Goal: Ask a question

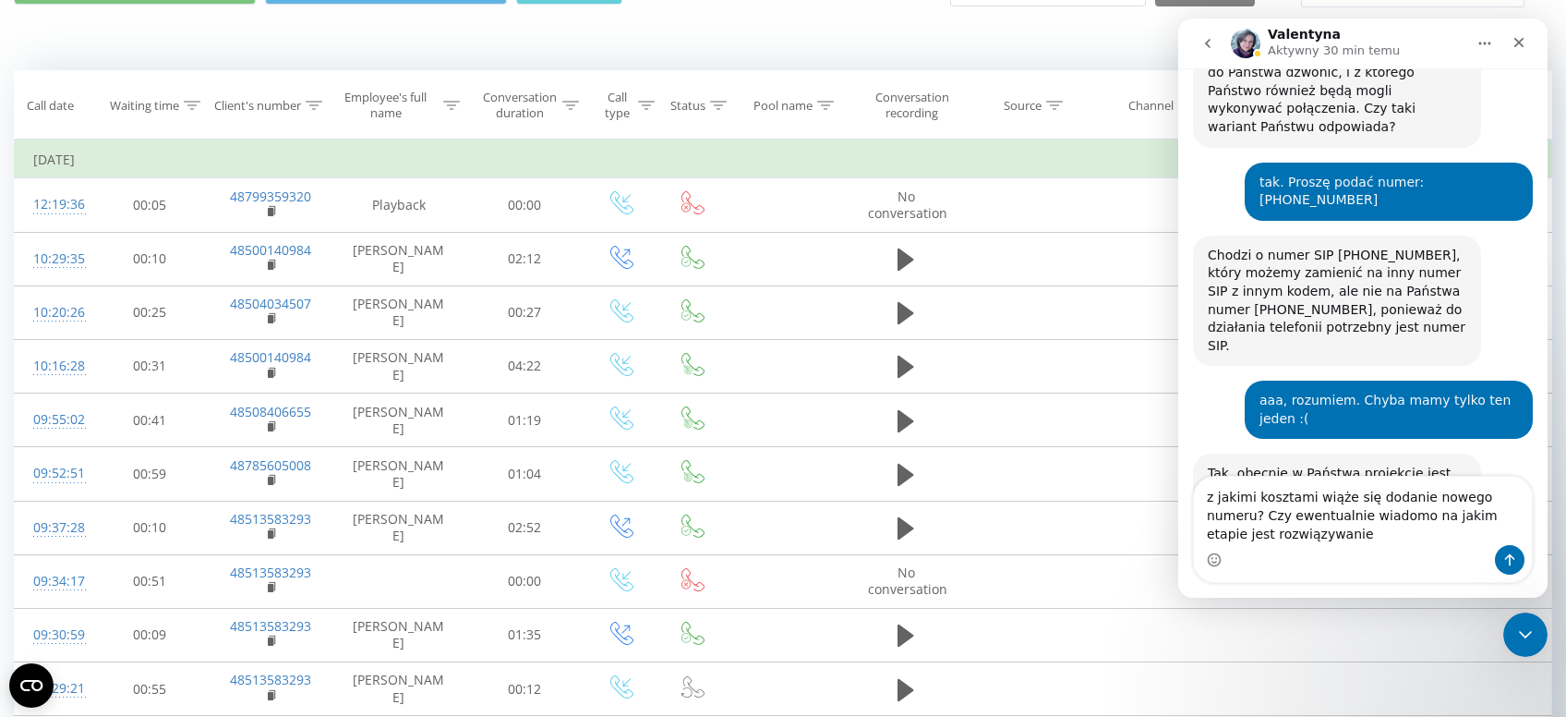
scroll to position [1398, 0]
type textarea "z jakimi kosztami wiąże się dodanie nowego numeru? Czy ewentualnie wiadomo na j…"
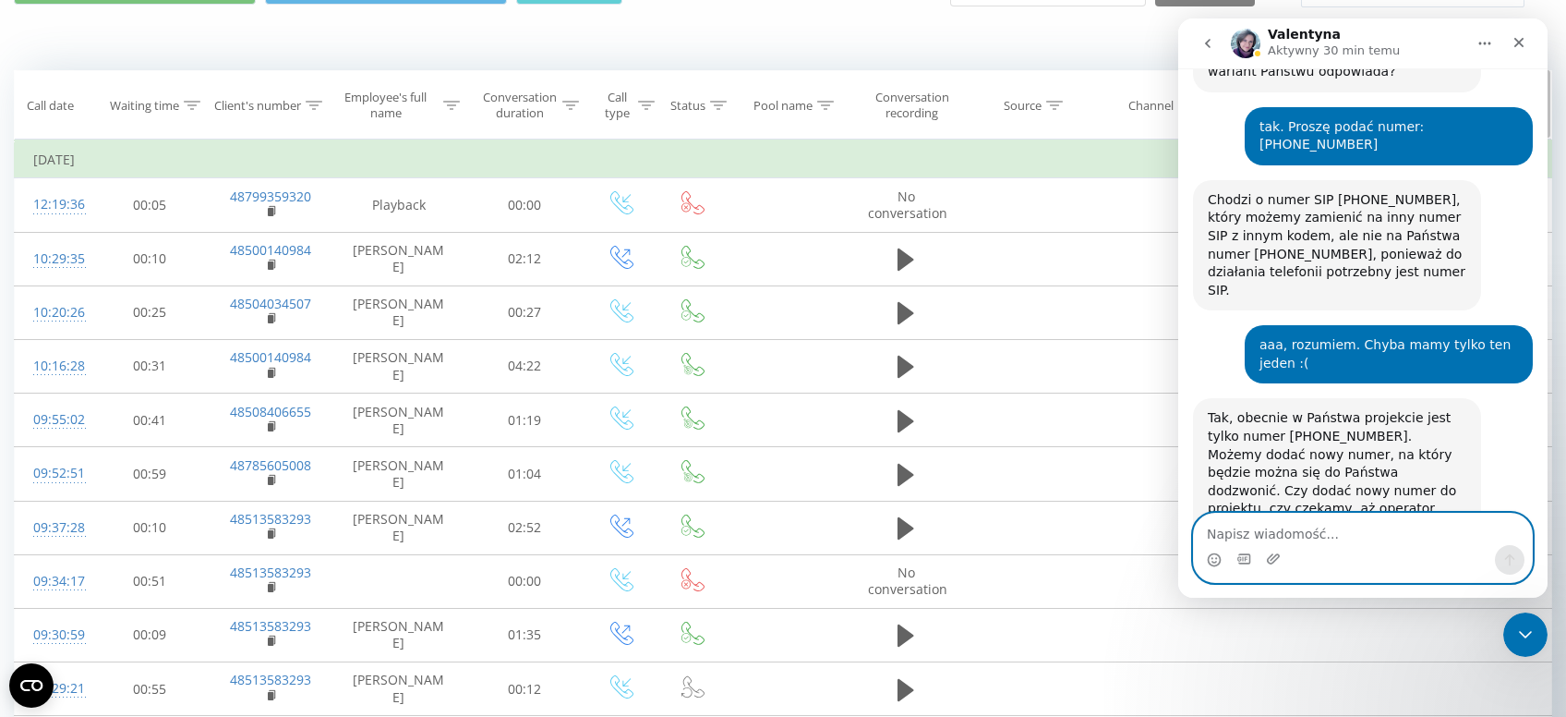
scroll to position [1453, 0]
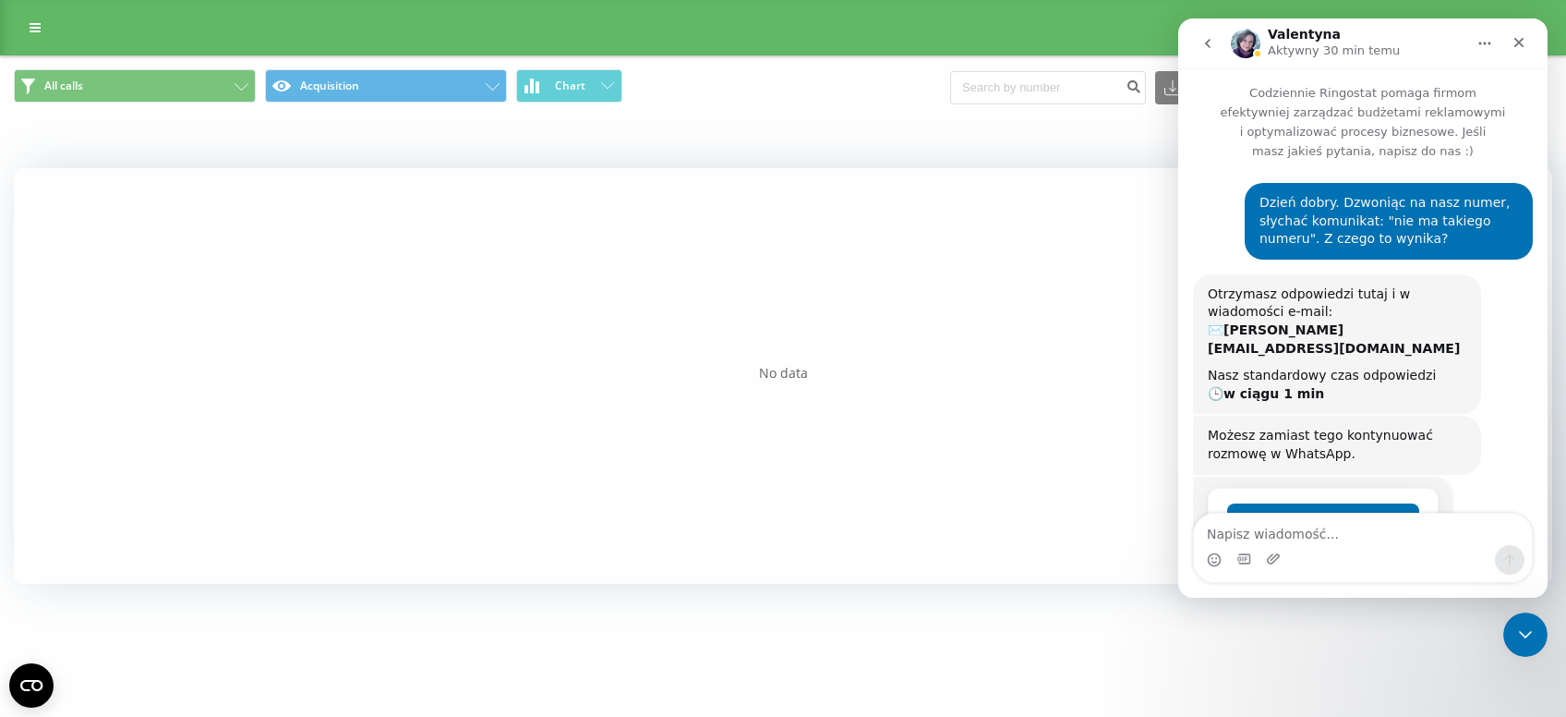
scroll to position [1453, 0]
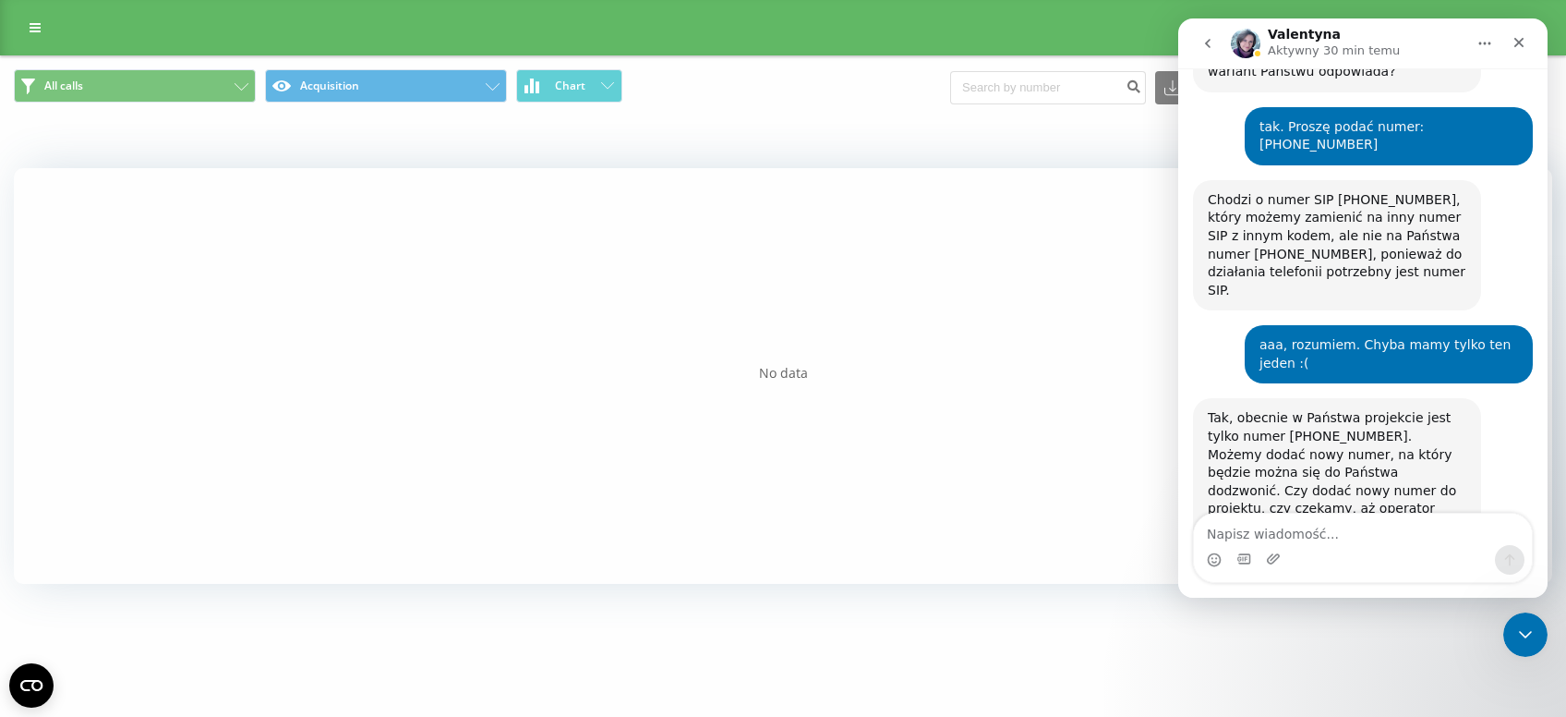
click at [1204, 44] on icon "go back" at bounding box center [1208, 43] width 15 height 15
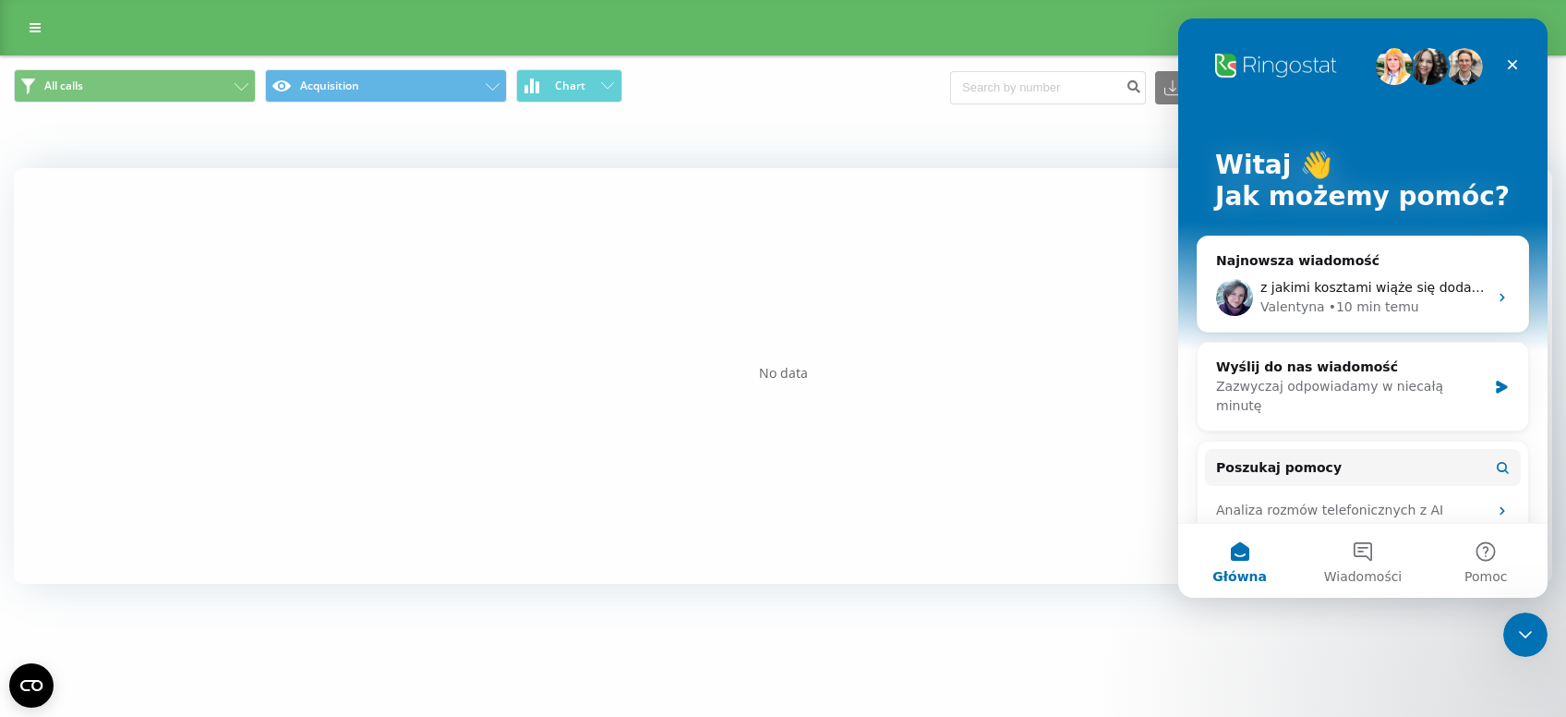
scroll to position [0, 0]
click at [1333, 275] on div "z jakimi kosztami wiąże się dodanie nowego numeru? Czy ewentualnie wiadomo na j…" at bounding box center [1363, 297] width 331 height 68
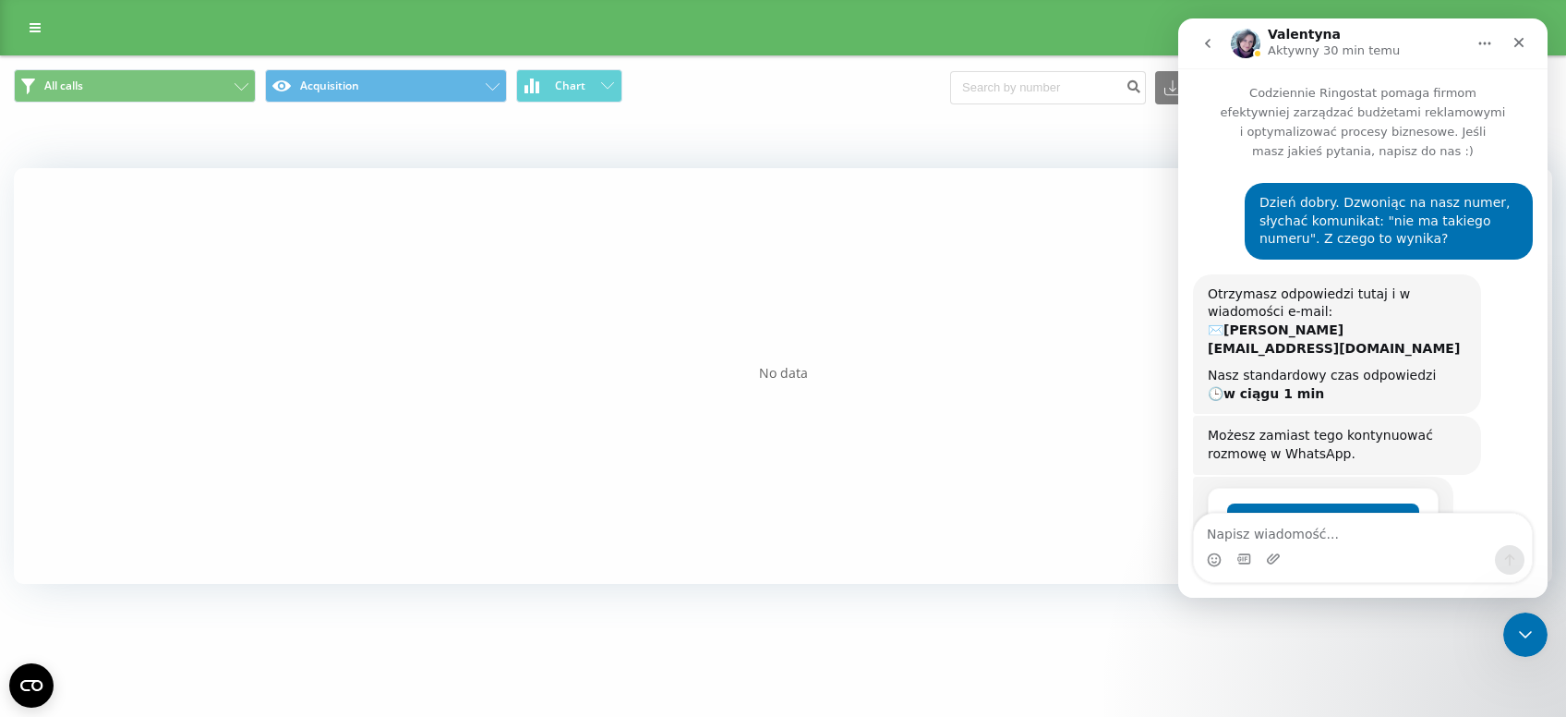
scroll to position [1453, 0]
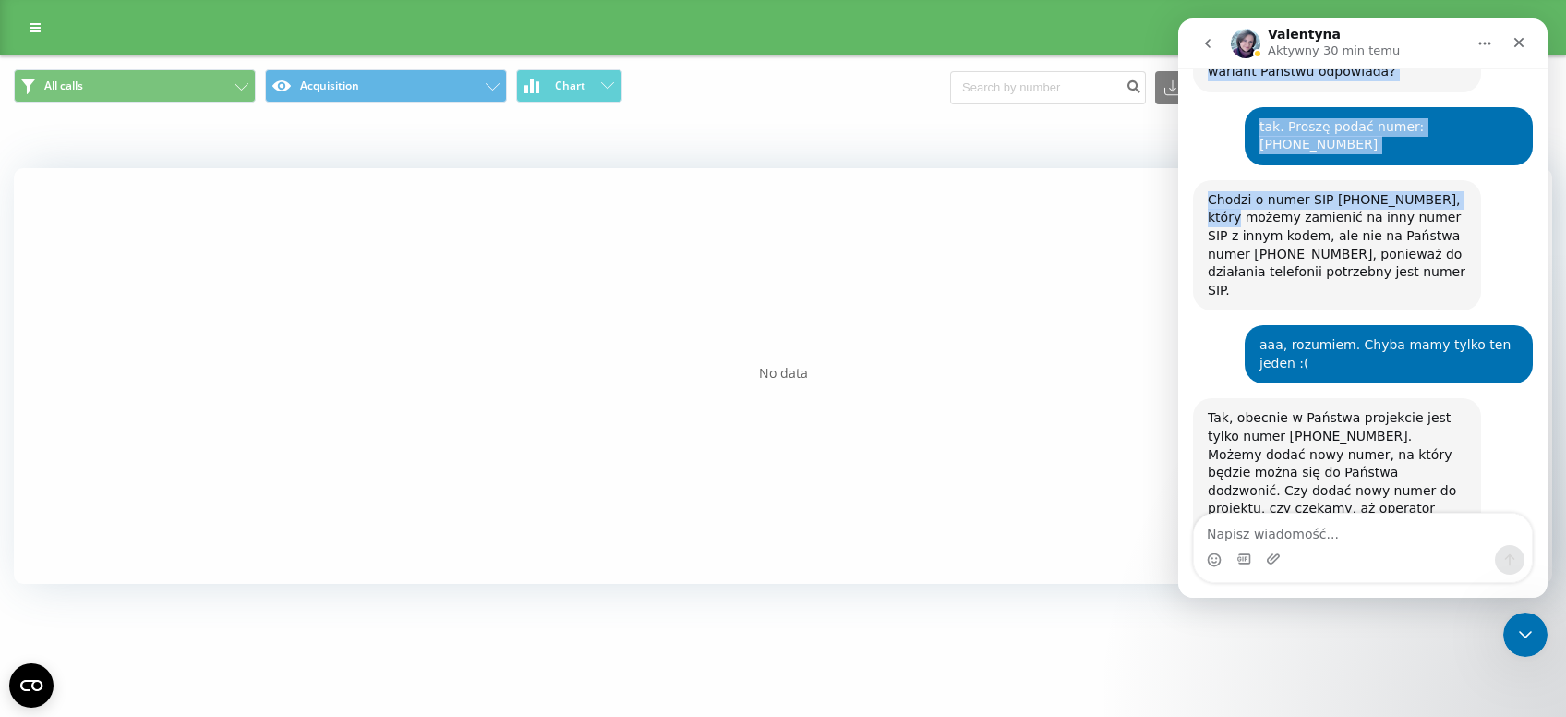
drag, startPoint x: 1345, startPoint y: 45, endPoint x: 1214, endPoint y: 91, distance: 138.7
click at [1268, 60] on p "Aktywny 30 min temu" at bounding box center [1334, 51] width 132 height 18
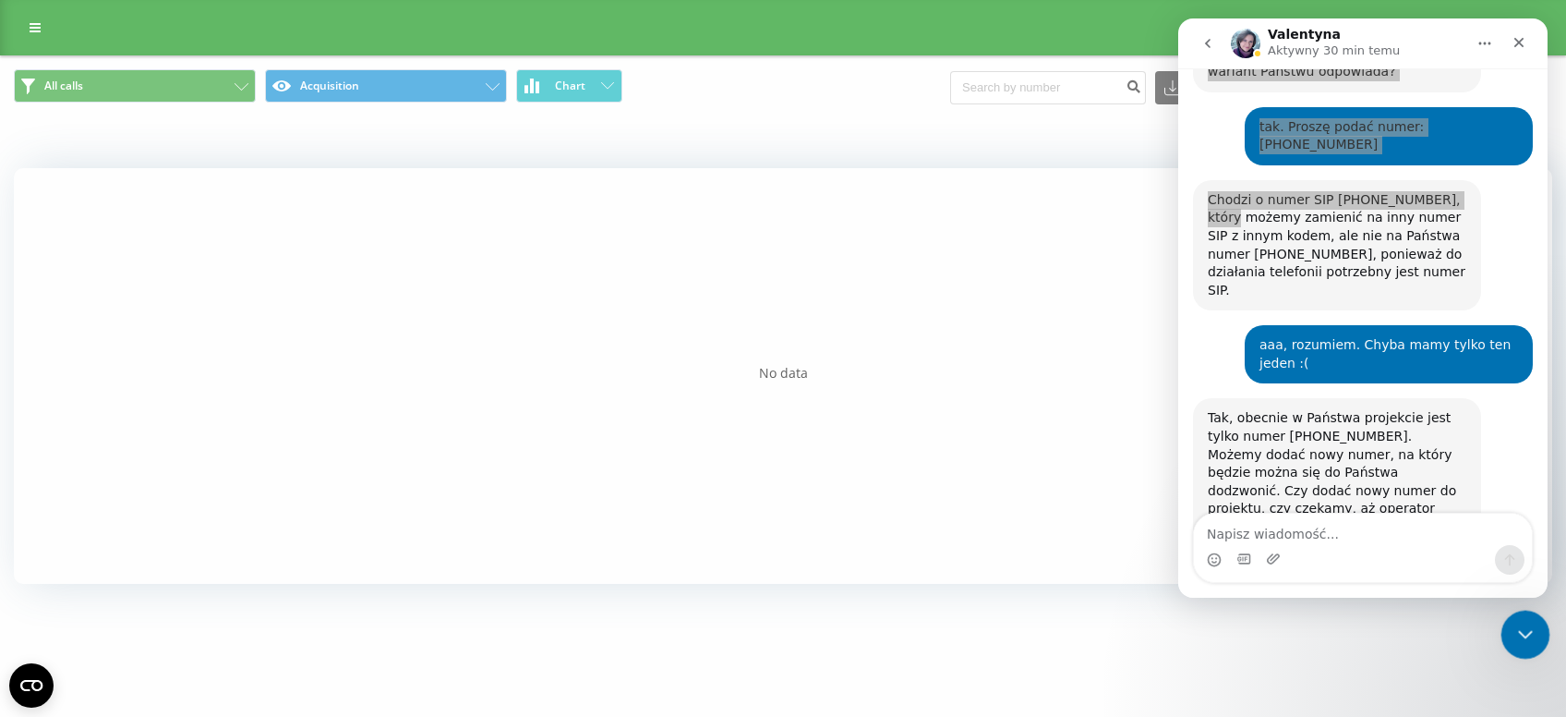
click at [1521, 636] on icon "Zamknij komunikator Intercom" at bounding box center [1523, 632] width 22 height 22
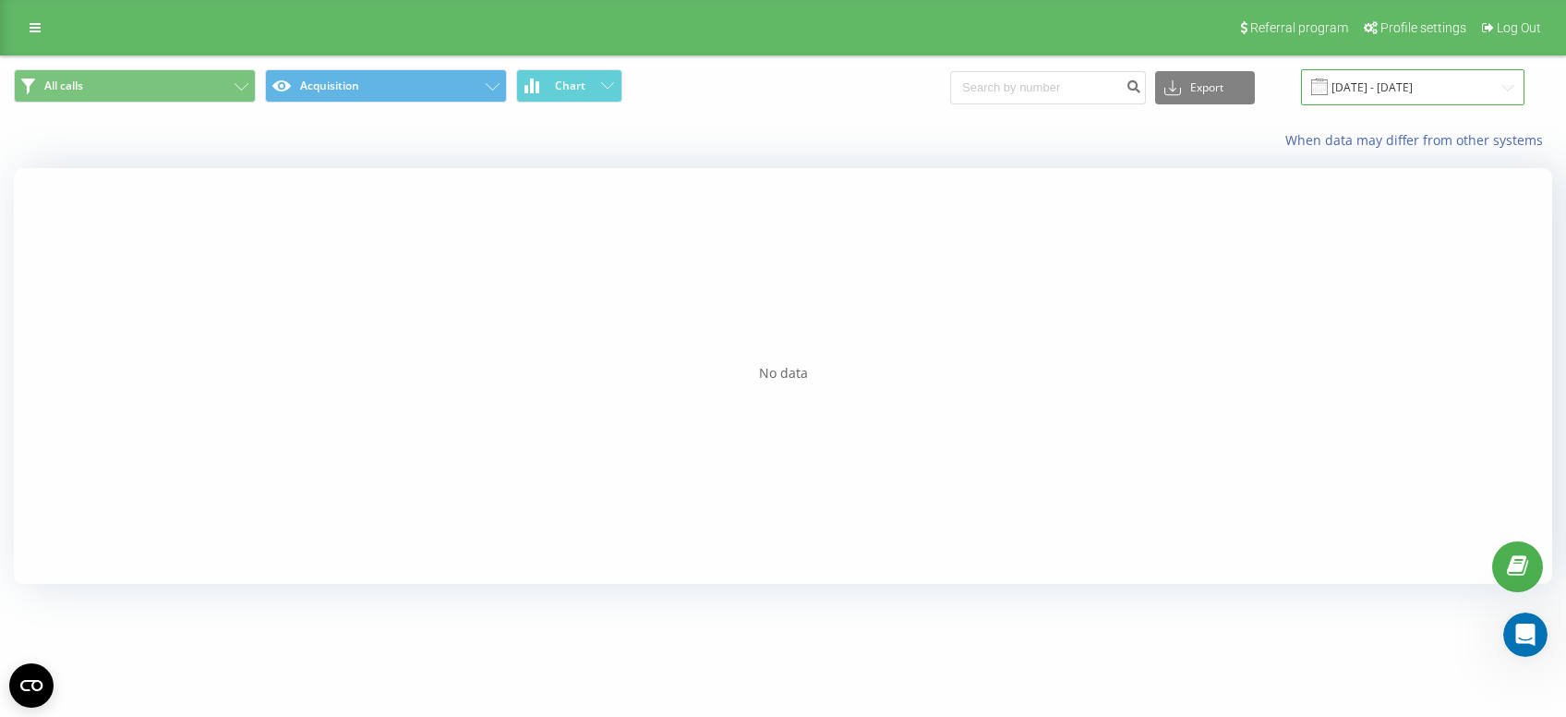
click at [1433, 87] on input "20.08.2025 - 21.08.2025" at bounding box center [1413, 87] width 224 height 36
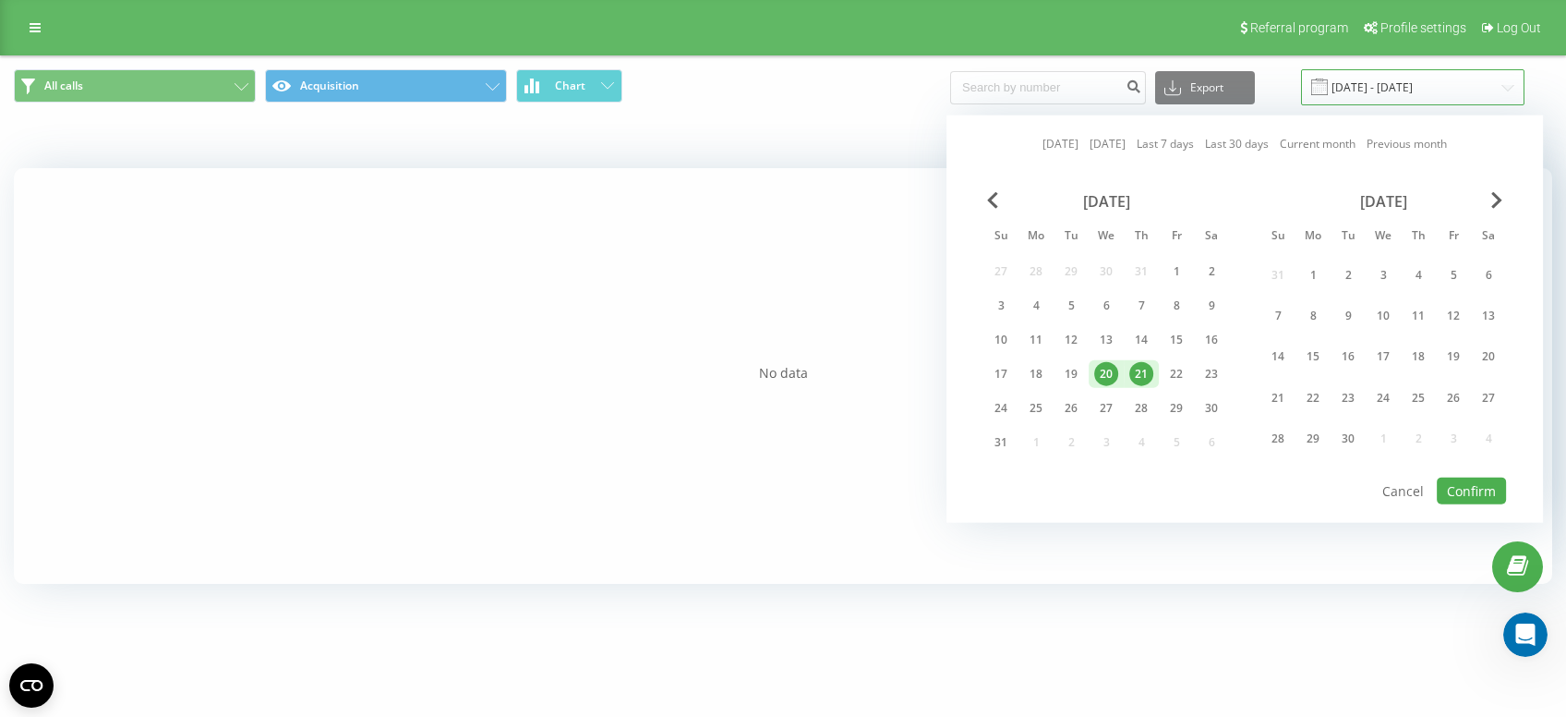
scroll to position [0, 0]
click at [1146, 370] on div "21" at bounding box center [1142, 374] width 24 height 24
click at [1471, 476] on div at bounding box center [1245, 477] width 523 height 2
click at [1483, 491] on button "Confirm" at bounding box center [1471, 490] width 69 height 27
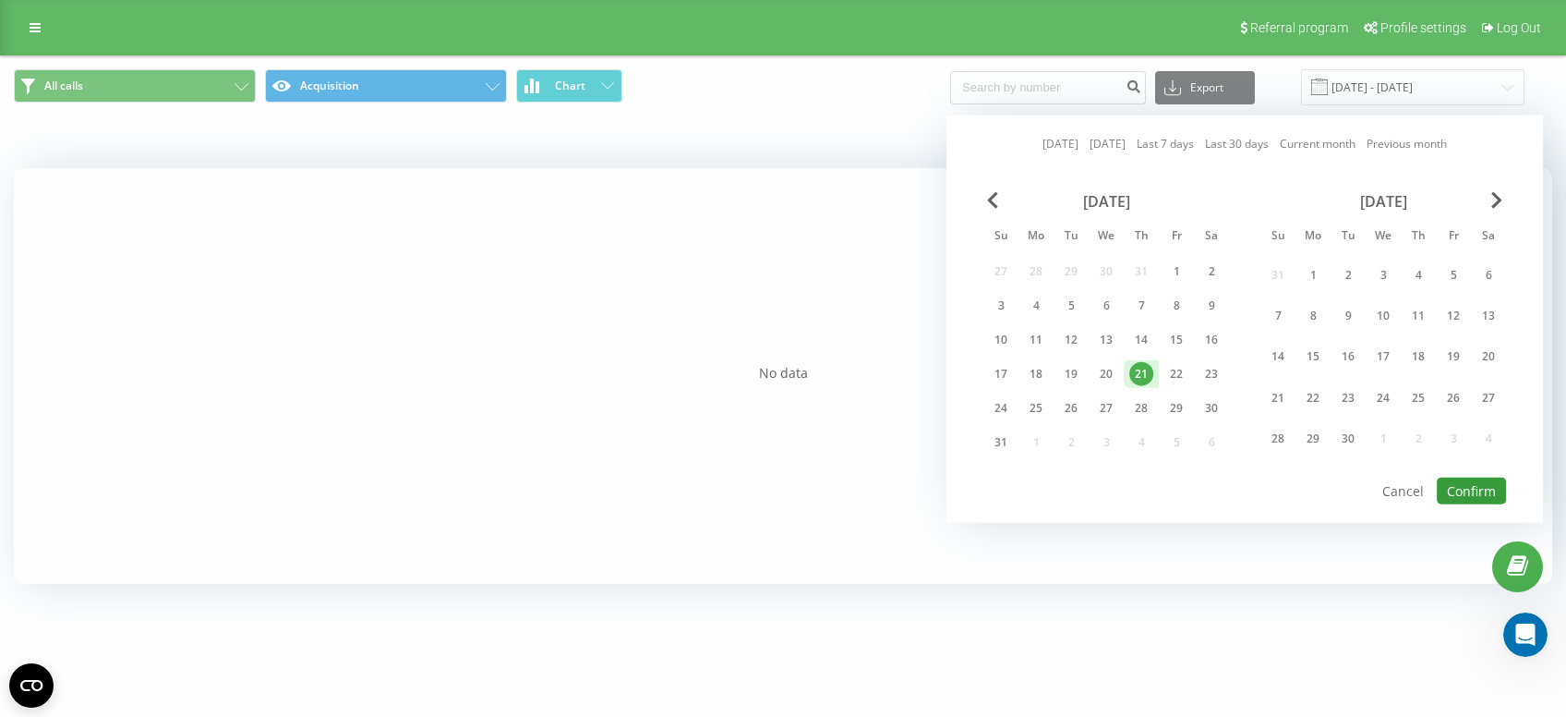
type input "[DATE] - [DATE]"
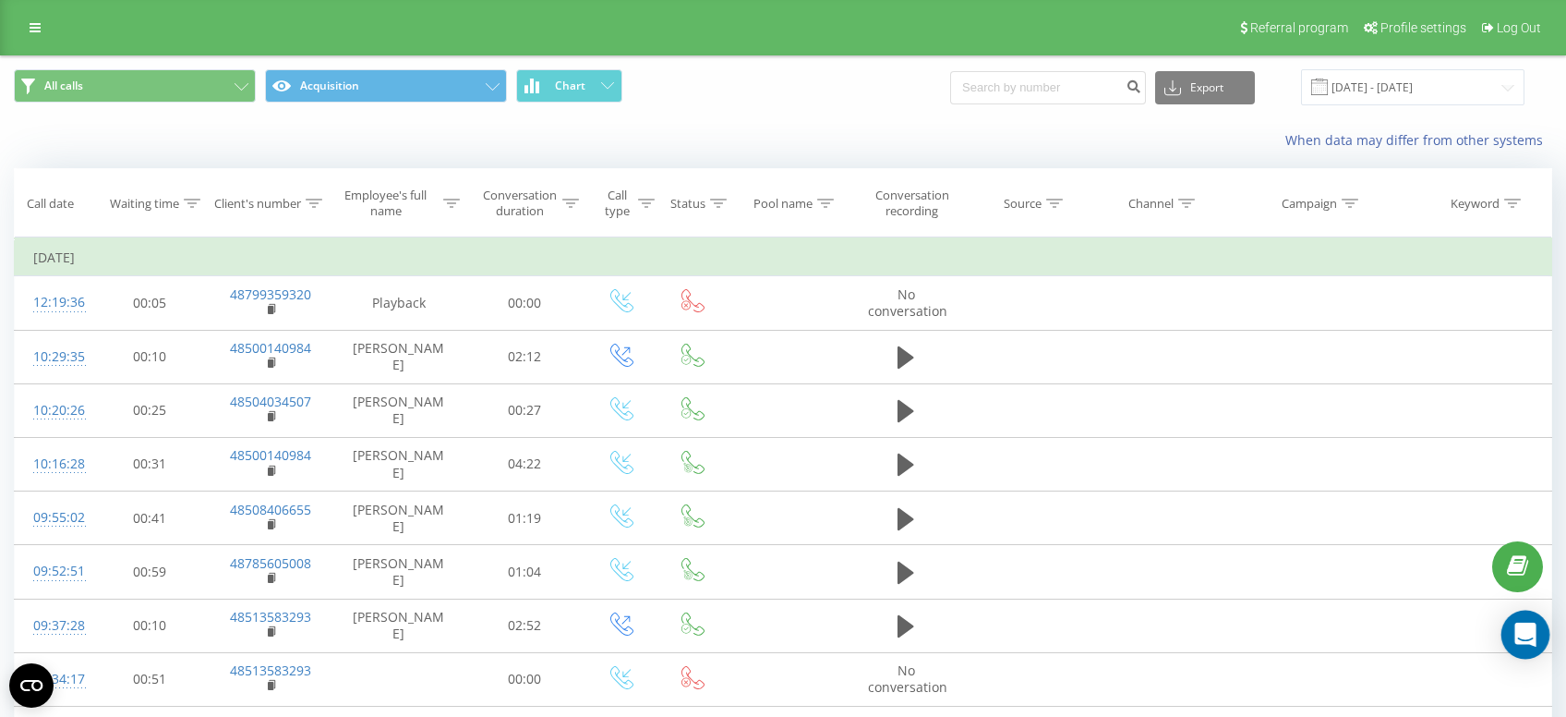
click at [1525, 633] on icon "Open Intercom Messenger" at bounding box center [1525, 634] width 21 height 24
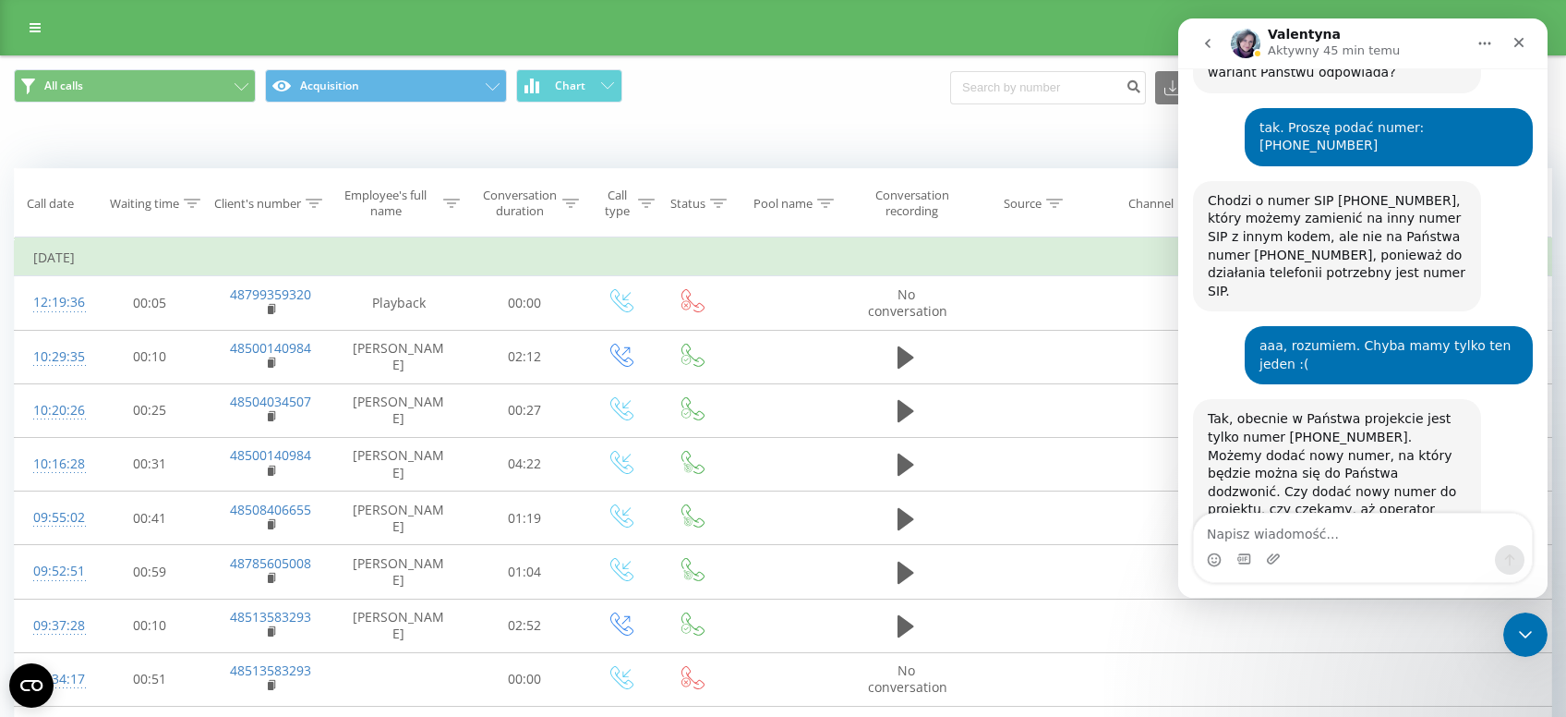
scroll to position [1453, 0]
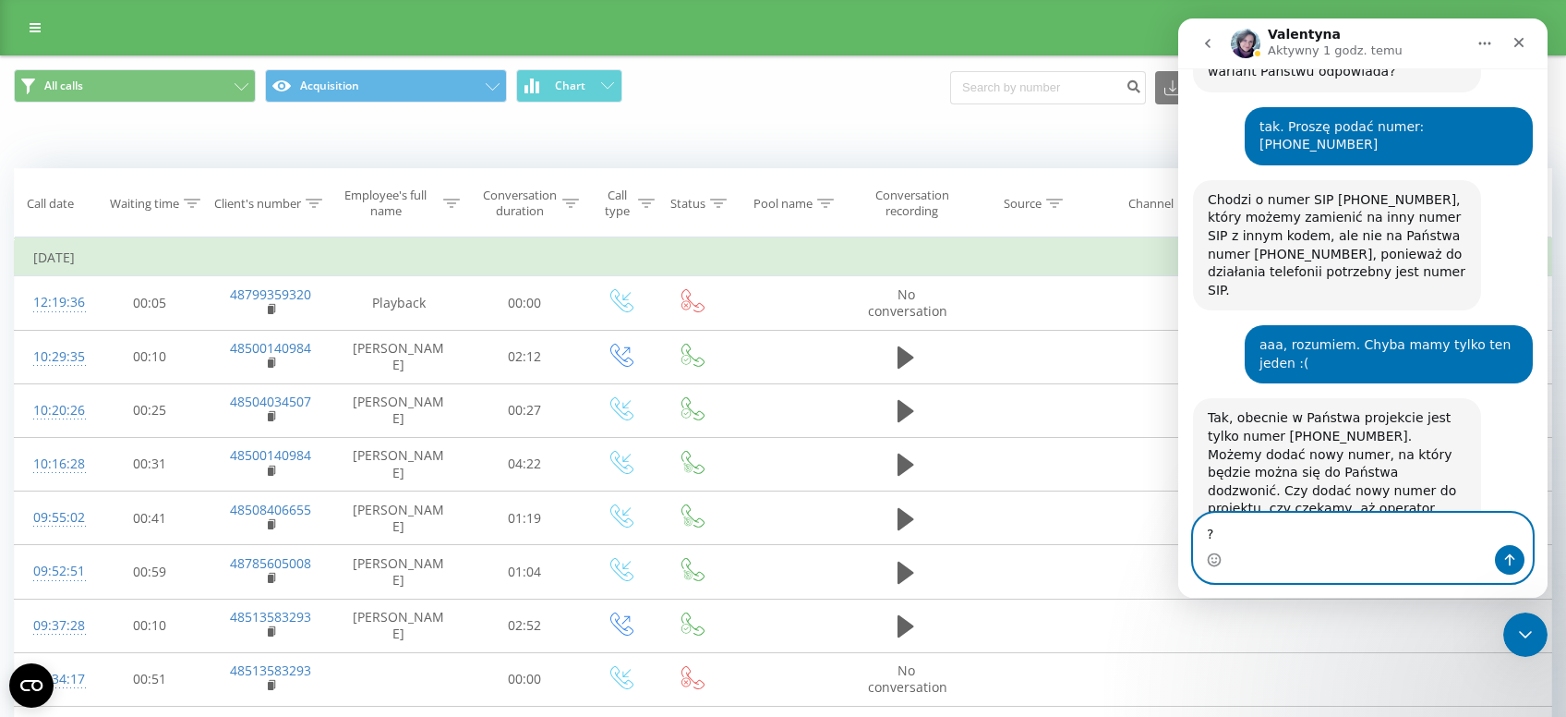
type textarea "?"
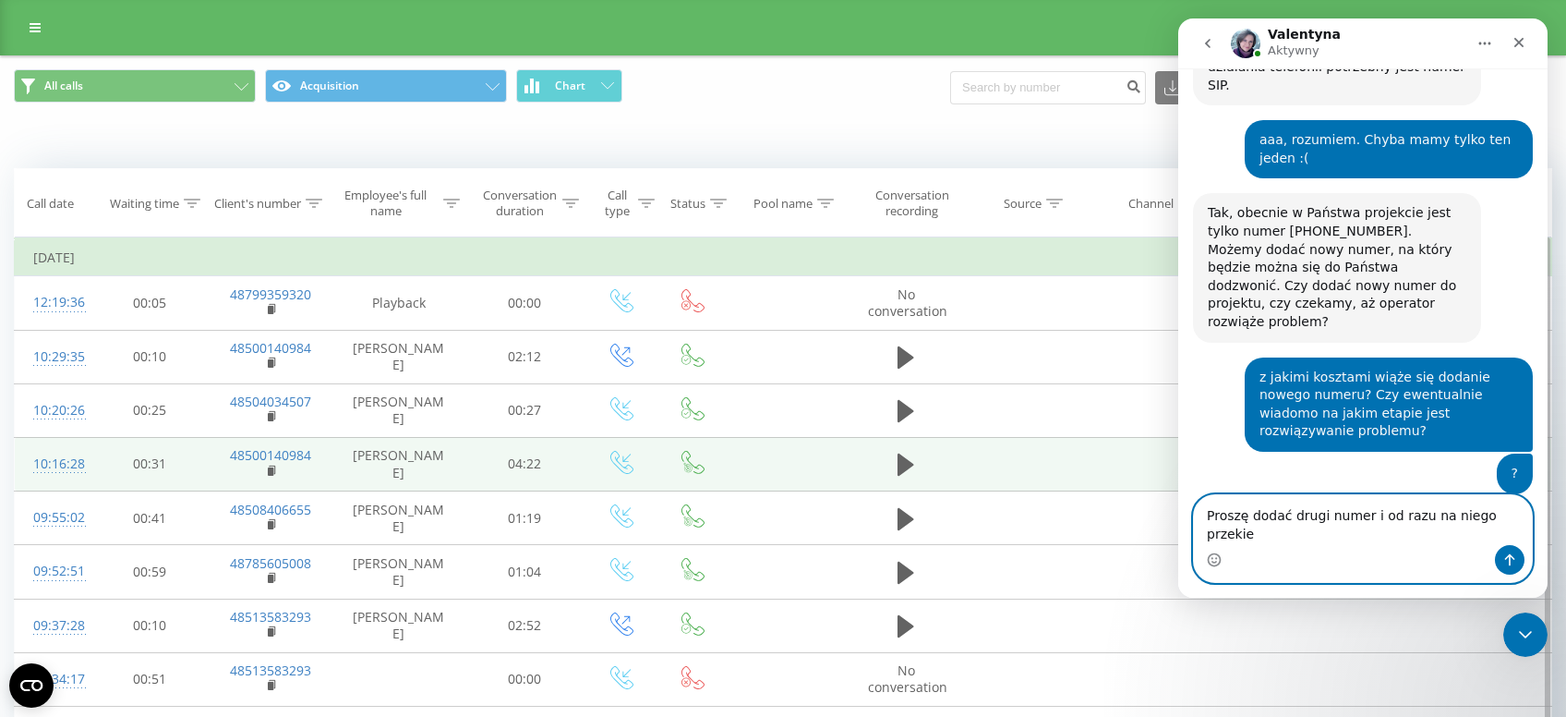
scroll to position [1640, 0]
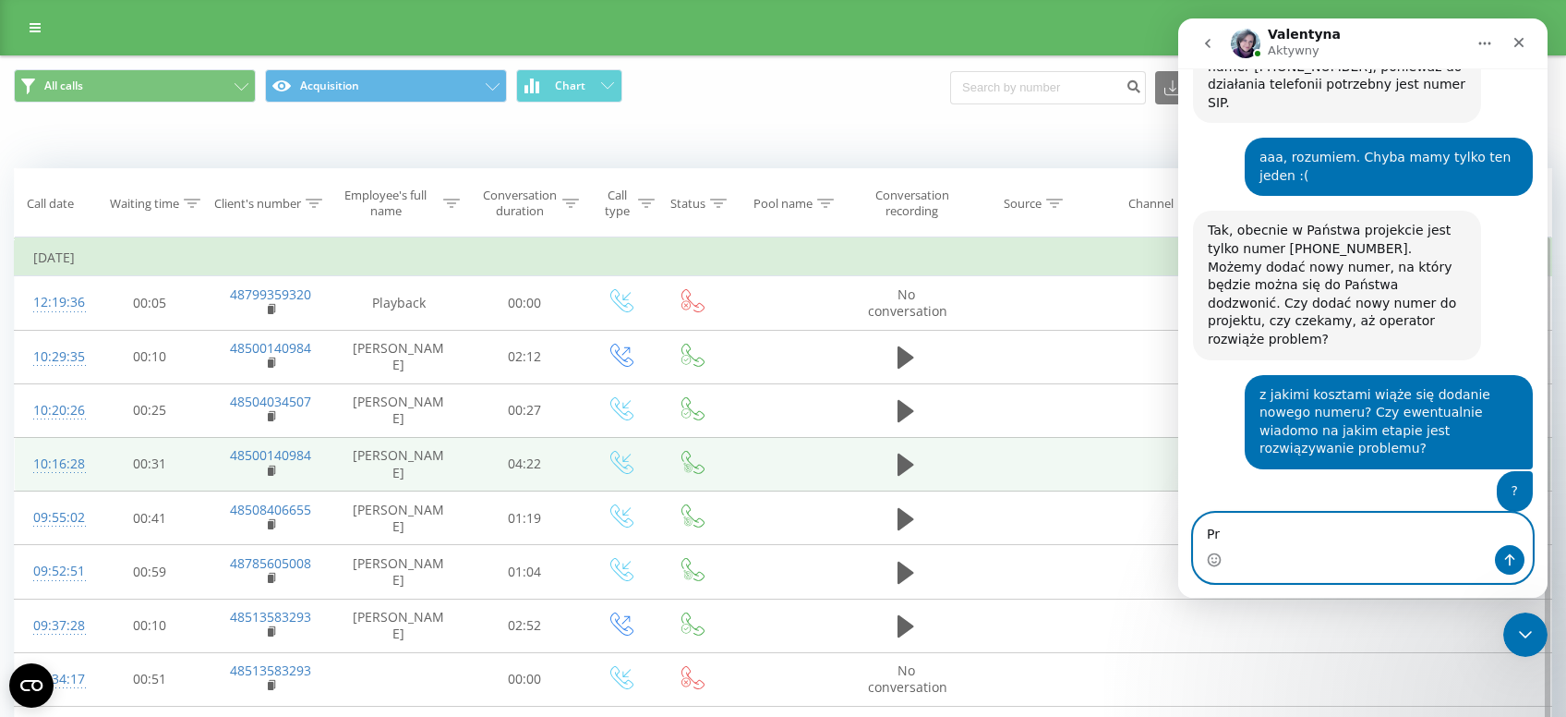
type textarea "P"
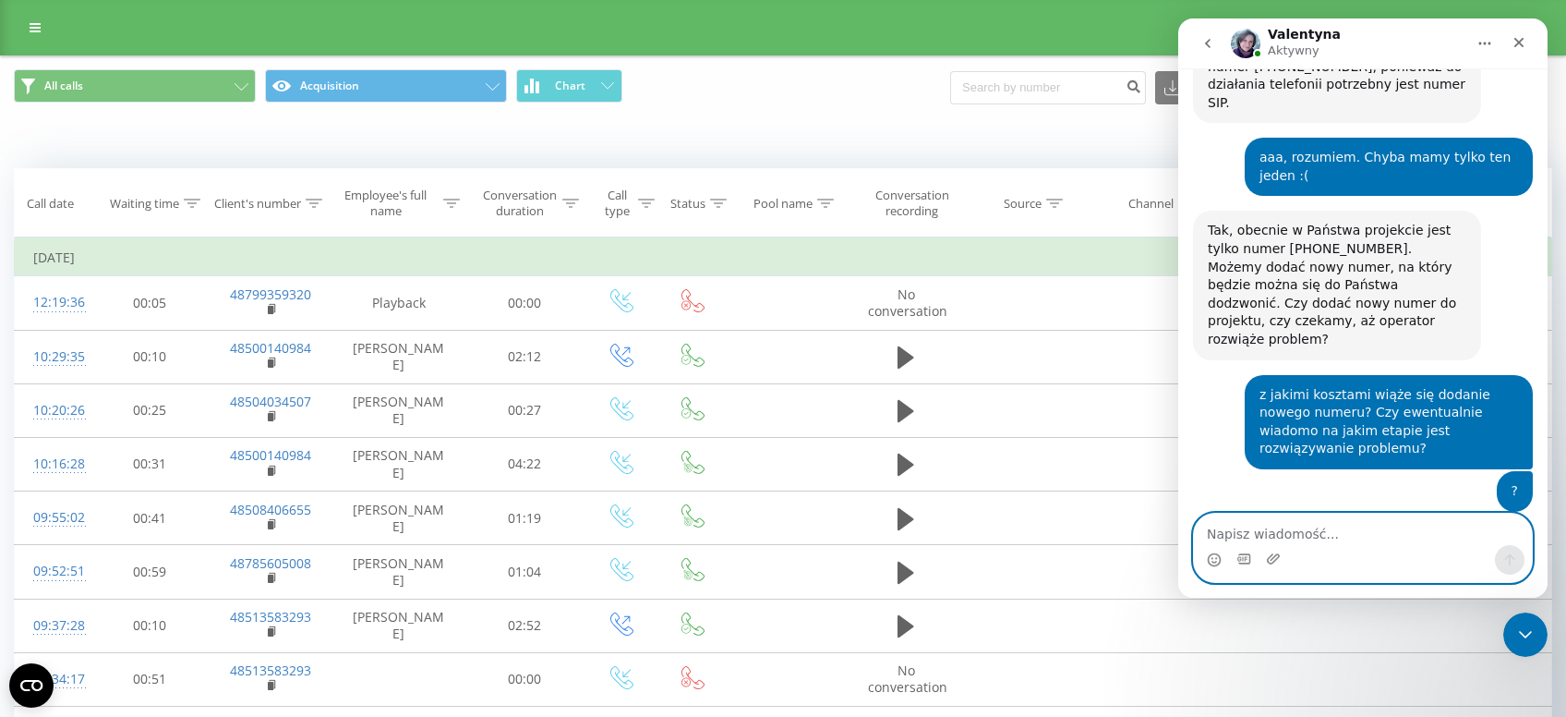
click at [1257, 533] on textarea "Napisz wiadomość..." at bounding box center [1363, 528] width 338 height 31
type textarea "P"
type textarea "J"
click at [1443, 537] on textarea "A jak to będzie działać? Czy dzwoniąc na" at bounding box center [1363, 528] width 338 height 31
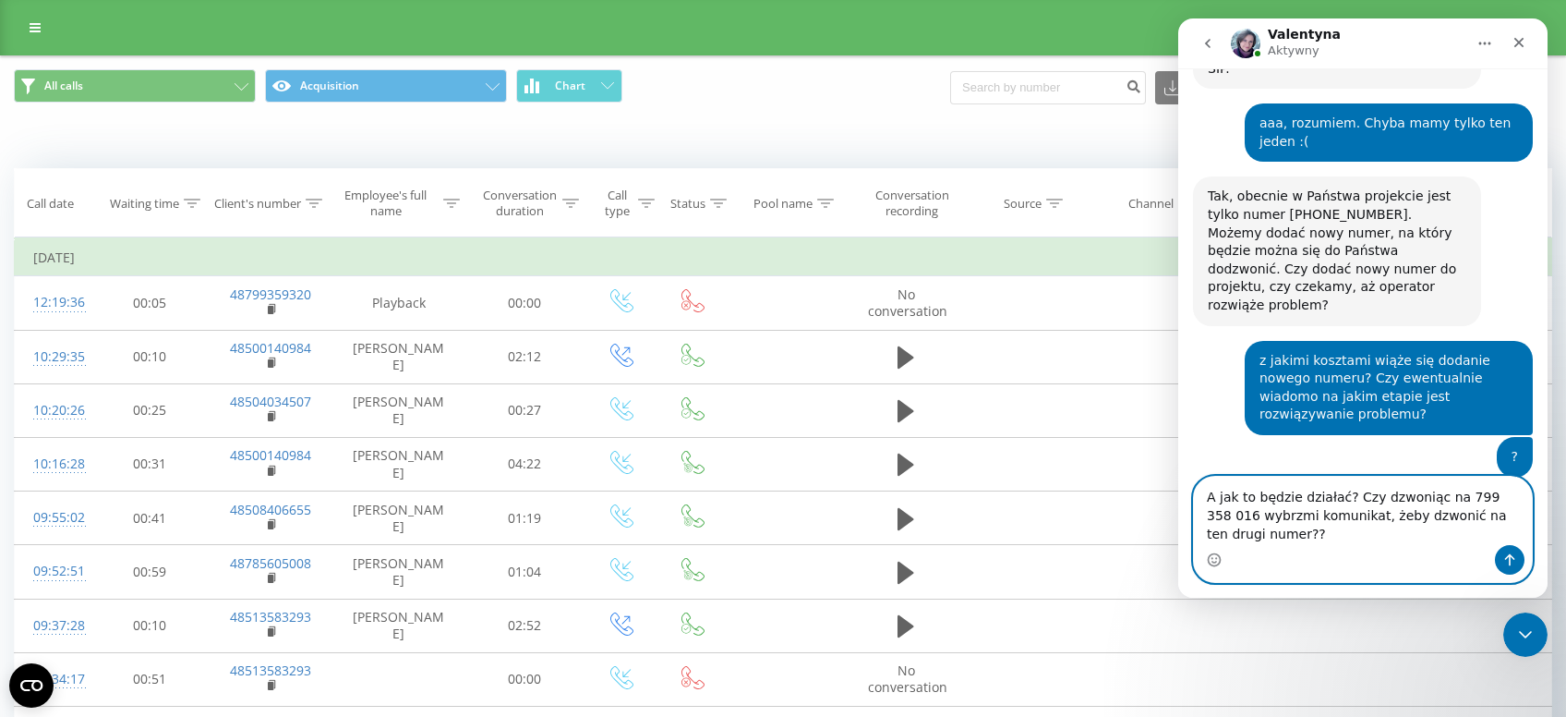
scroll to position [1677, 0]
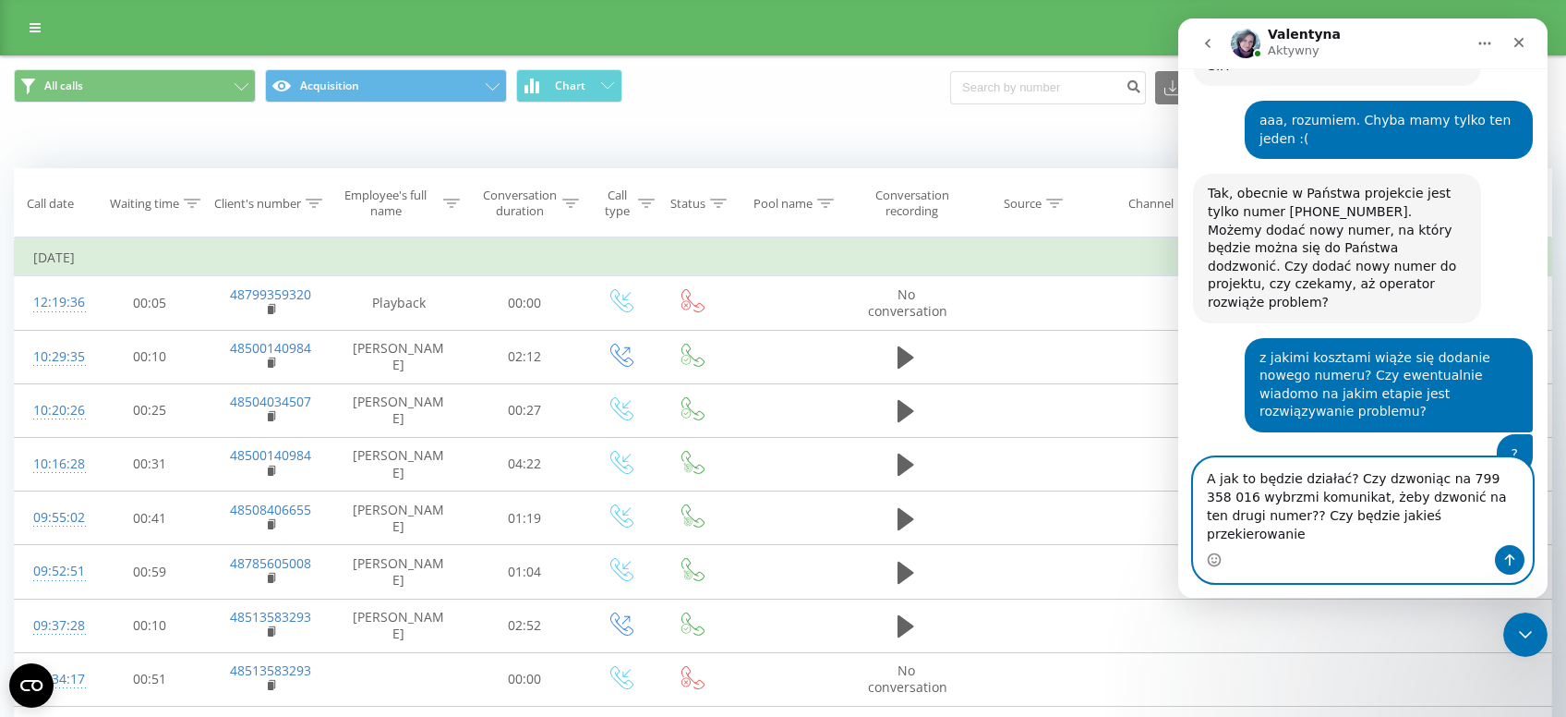
type textarea "A jak to będzie działać? Czy dzwoniąc na 799 358 016 wybrzmi komunikat, żeby dz…"
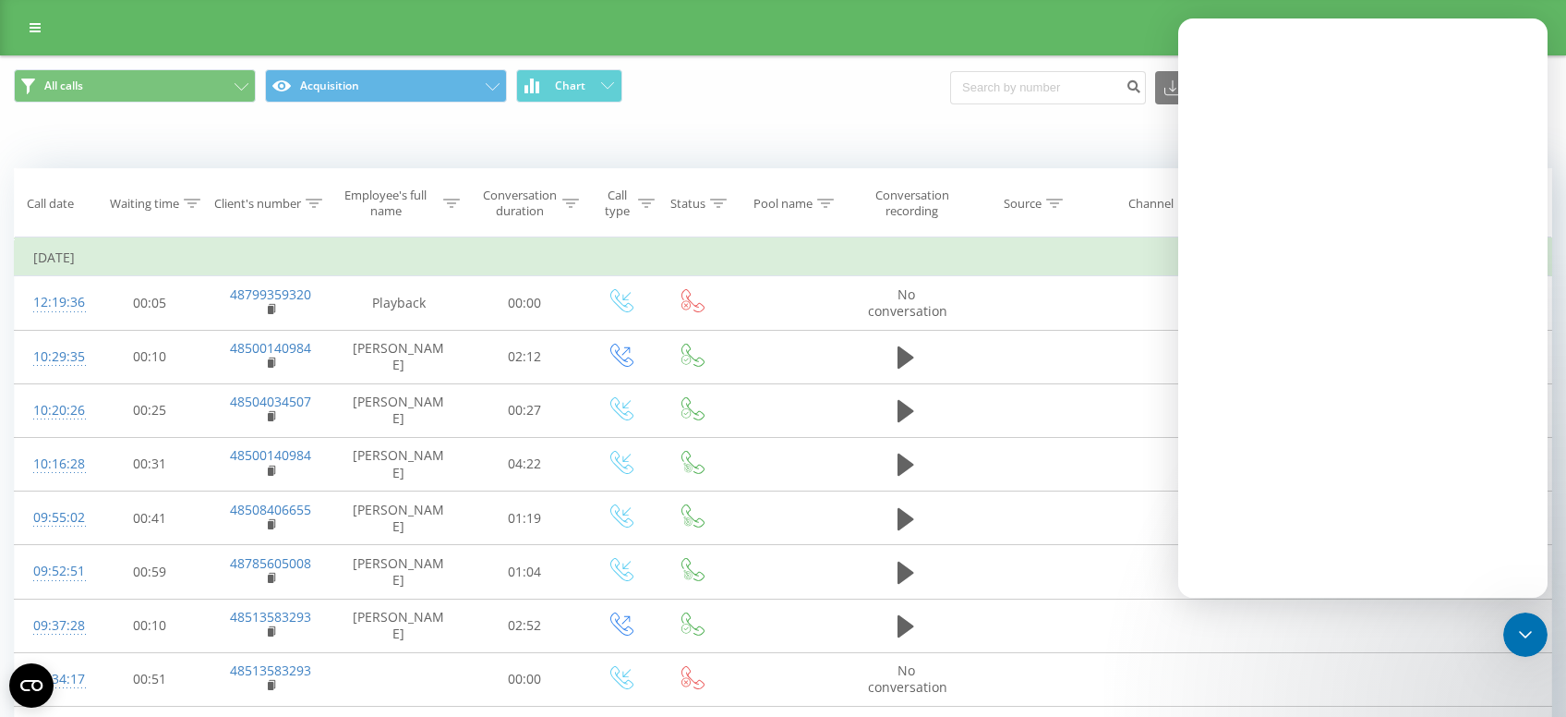
scroll to position [0, 0]
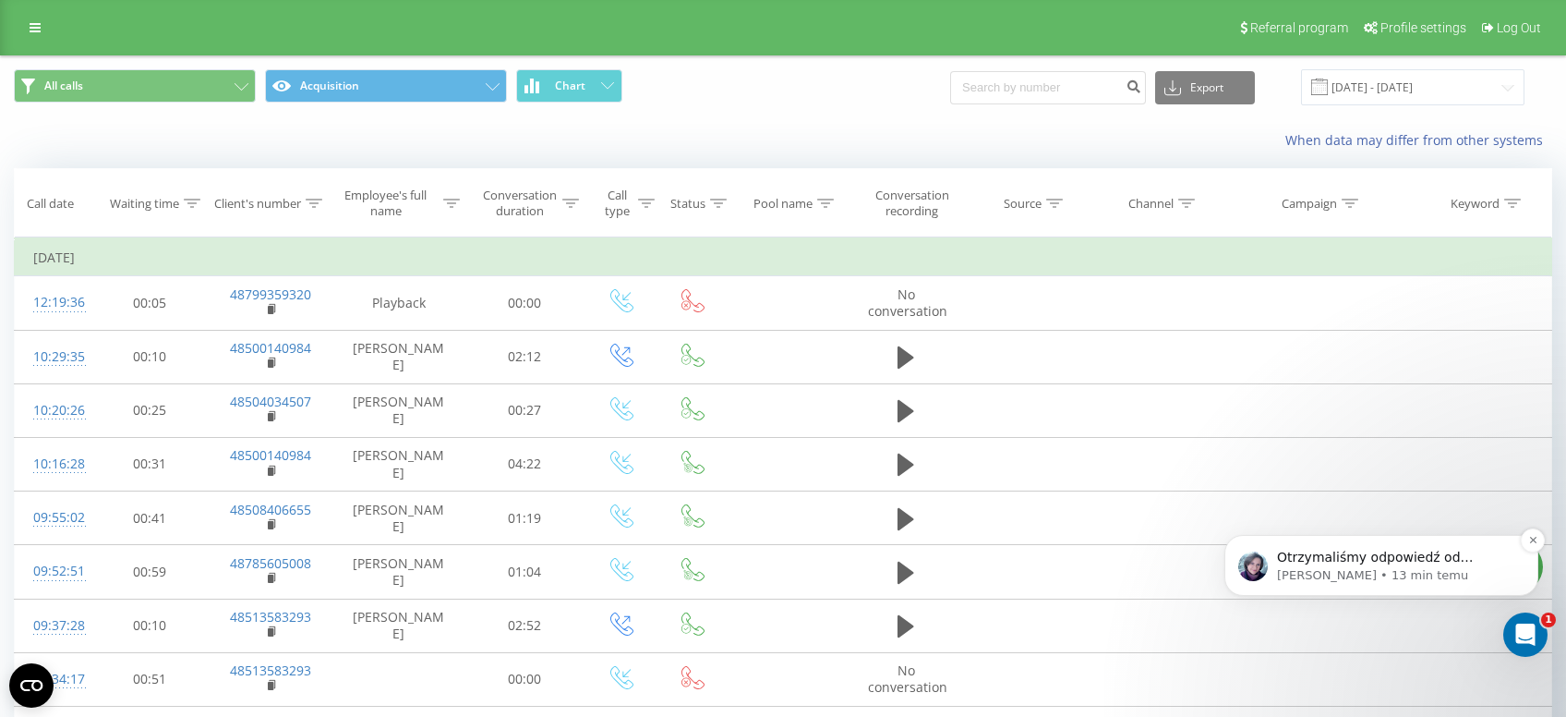
click at [1370, 557] on p "Otrzymaliśmy odpowiedź od operatora, że niestety problemu z numerami z kodem 79…" at bounding box center [1396, 558] width 238 height 18
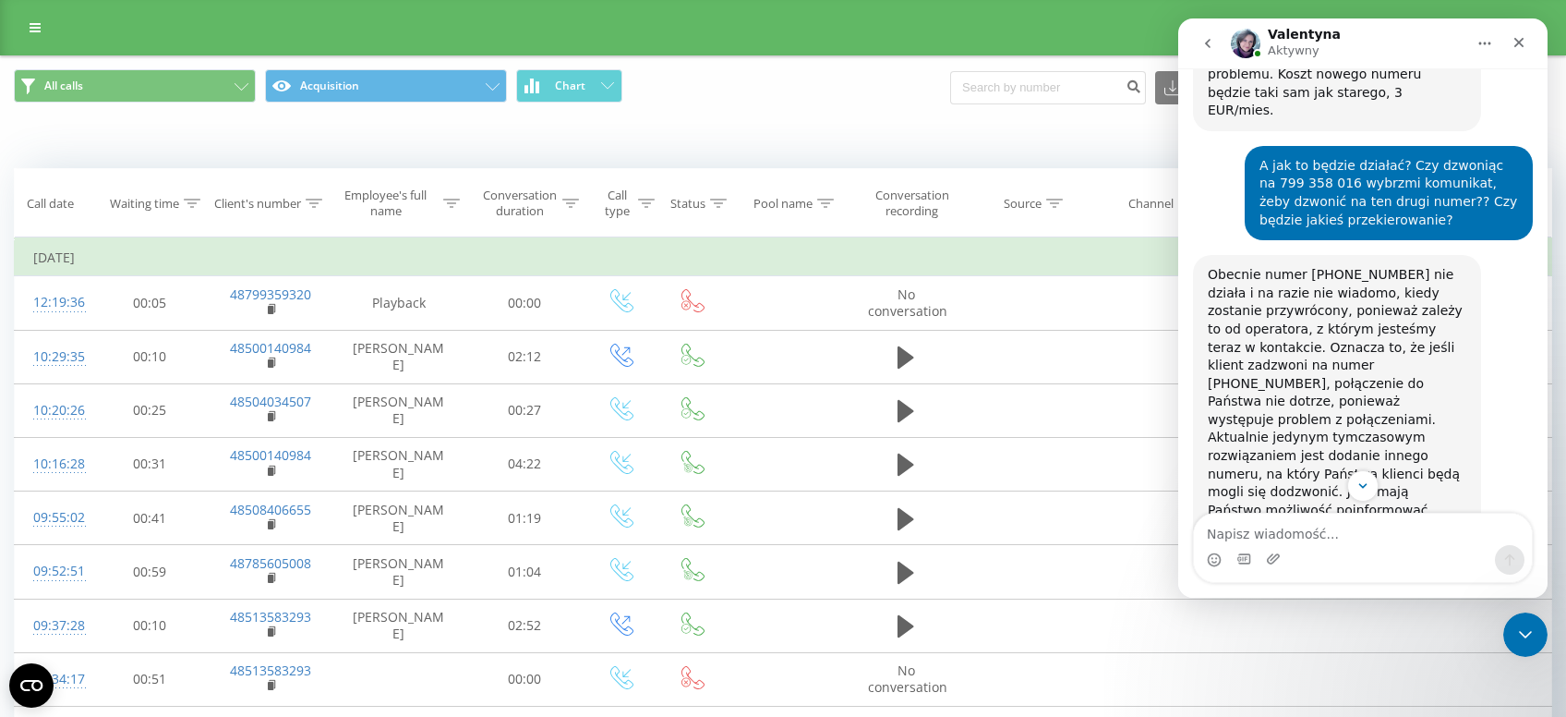
scroll to position [2244, 0]
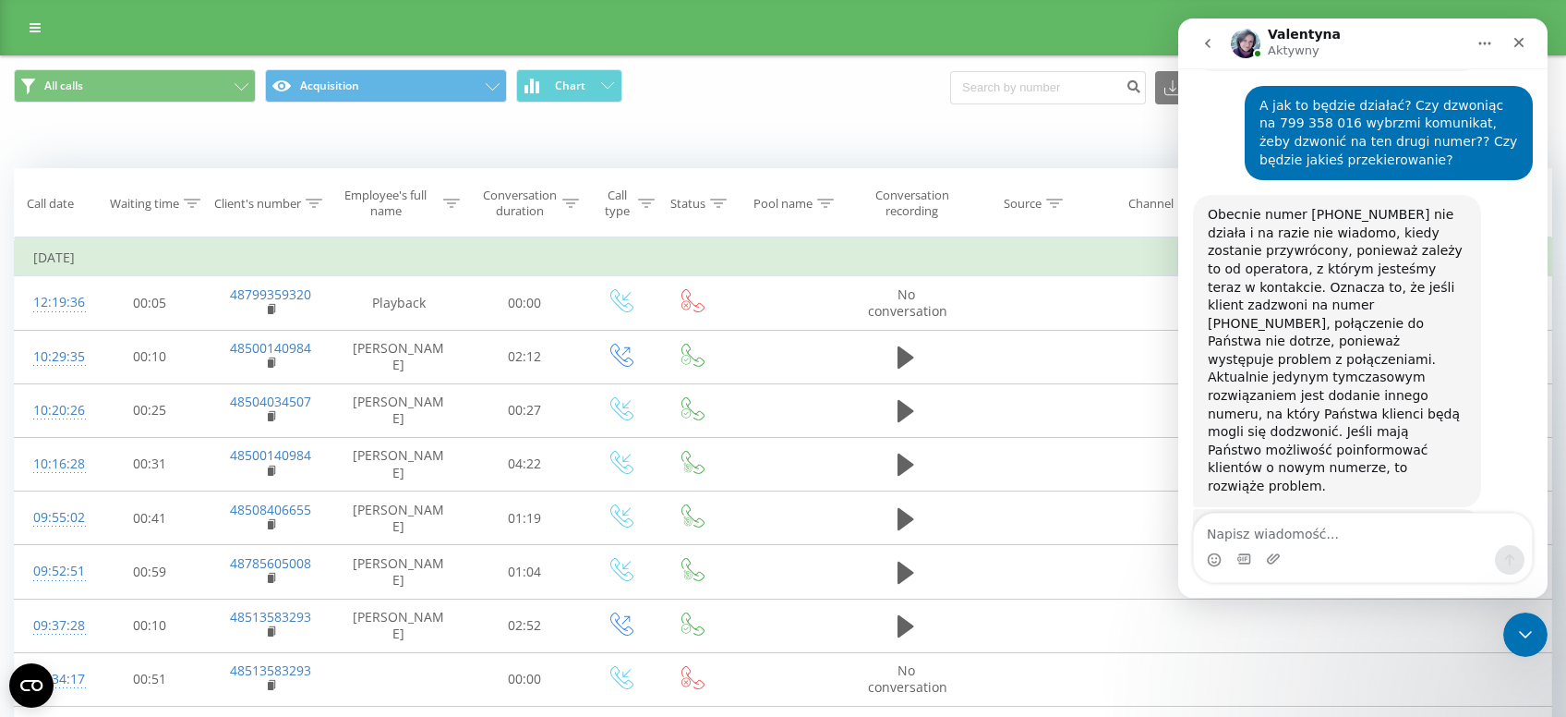
click at [703, 110] on div "All calls Acquisition Chart Export .csv .xls .xlsx [DATE] - [DATE]" at bounding box center [783, 87] width 1565 height 62
